Goal: Task Accomplishment & Management: Complete application form

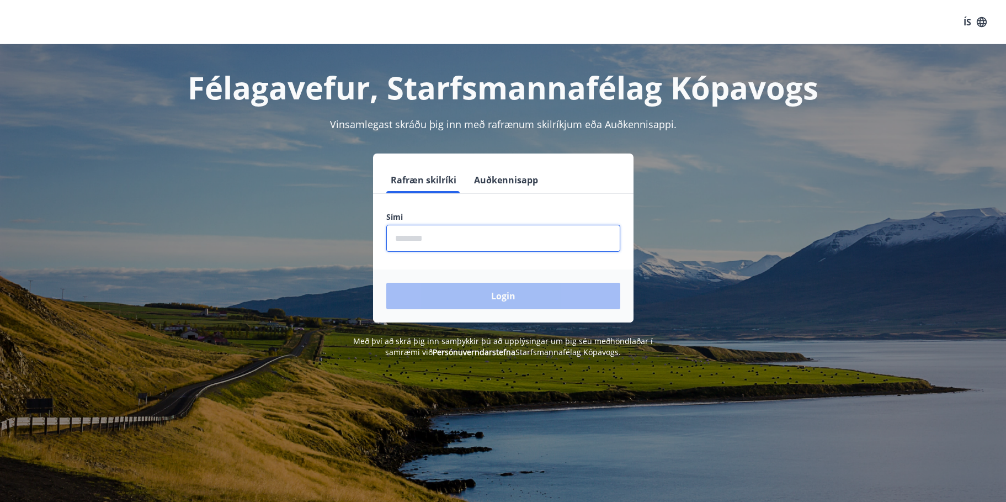
click at [446, 233] on input "phone" at bounding box center [503, 238] width 234 height 27
type input "********"
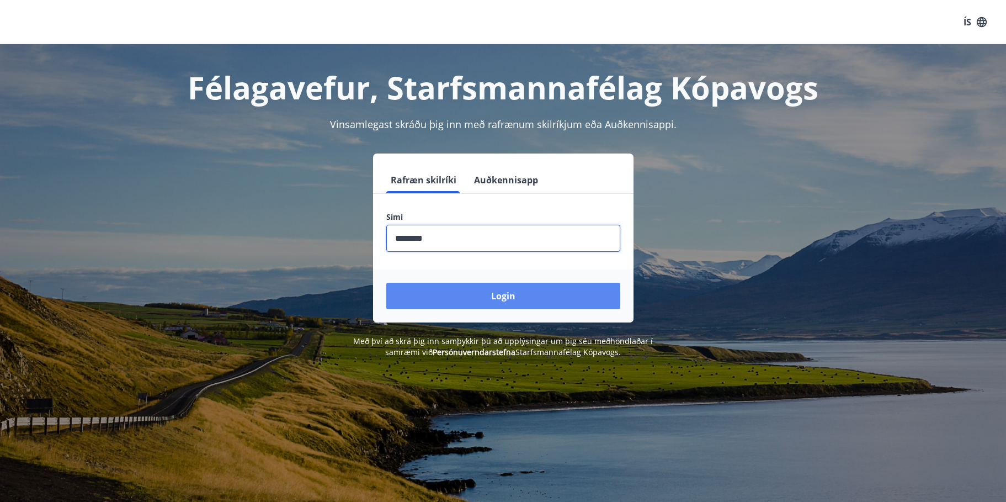
click at [588, 294] on button "Login" at bounding box center [503, 296] width 234 height 26
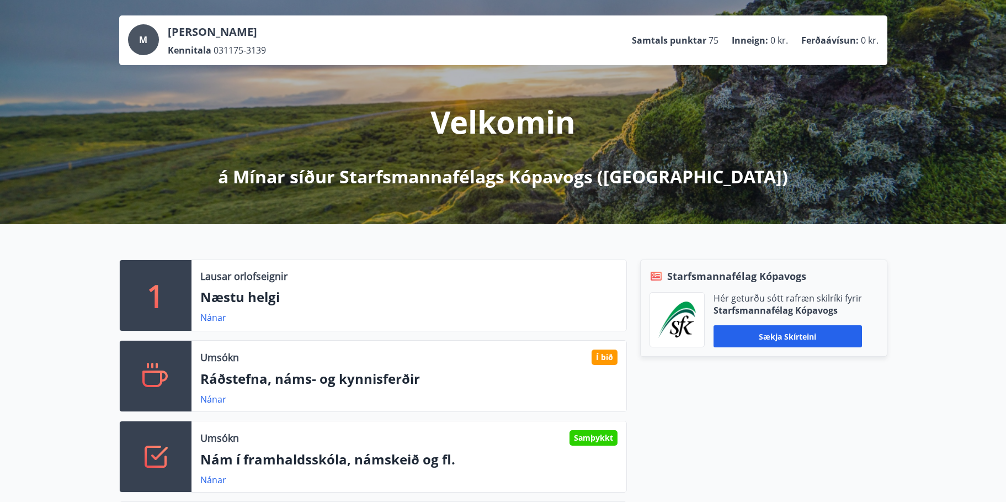
scroll to position [110, 0]
